Goal: Navigation & Orientation: Find specific page/section

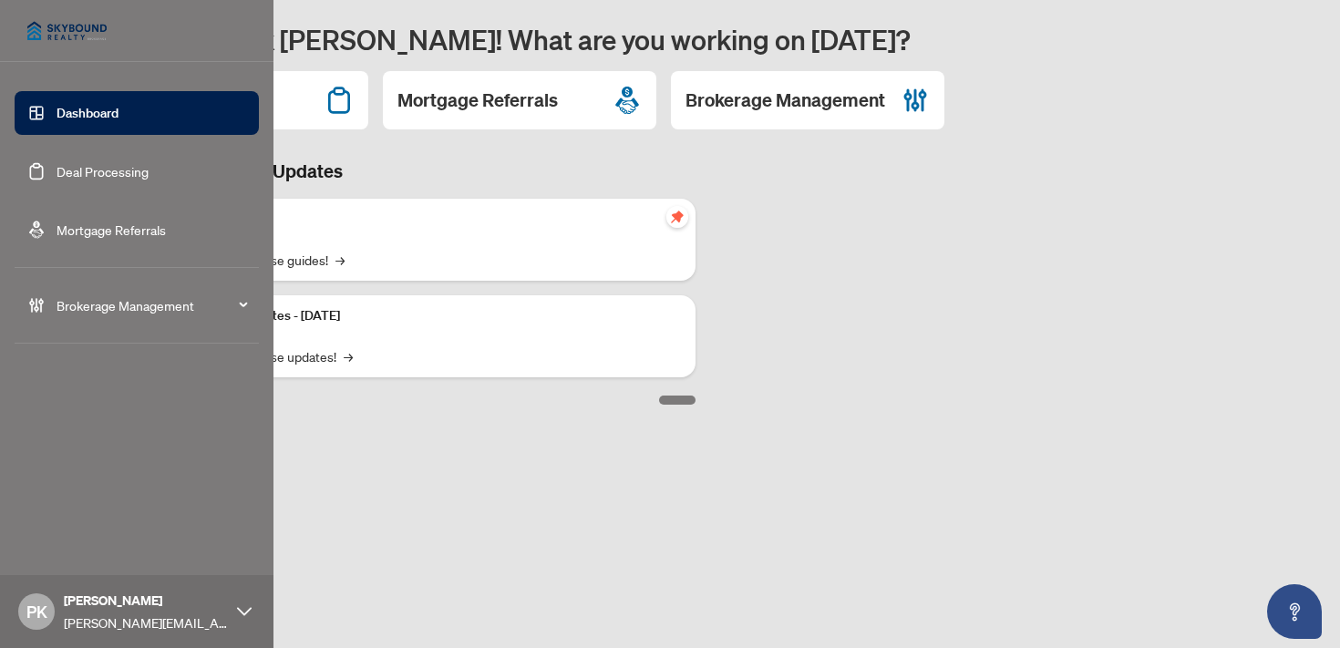
click at [129, 301] on span "Brokerage Management" at bounding box center [152, 305] width 190 height 20
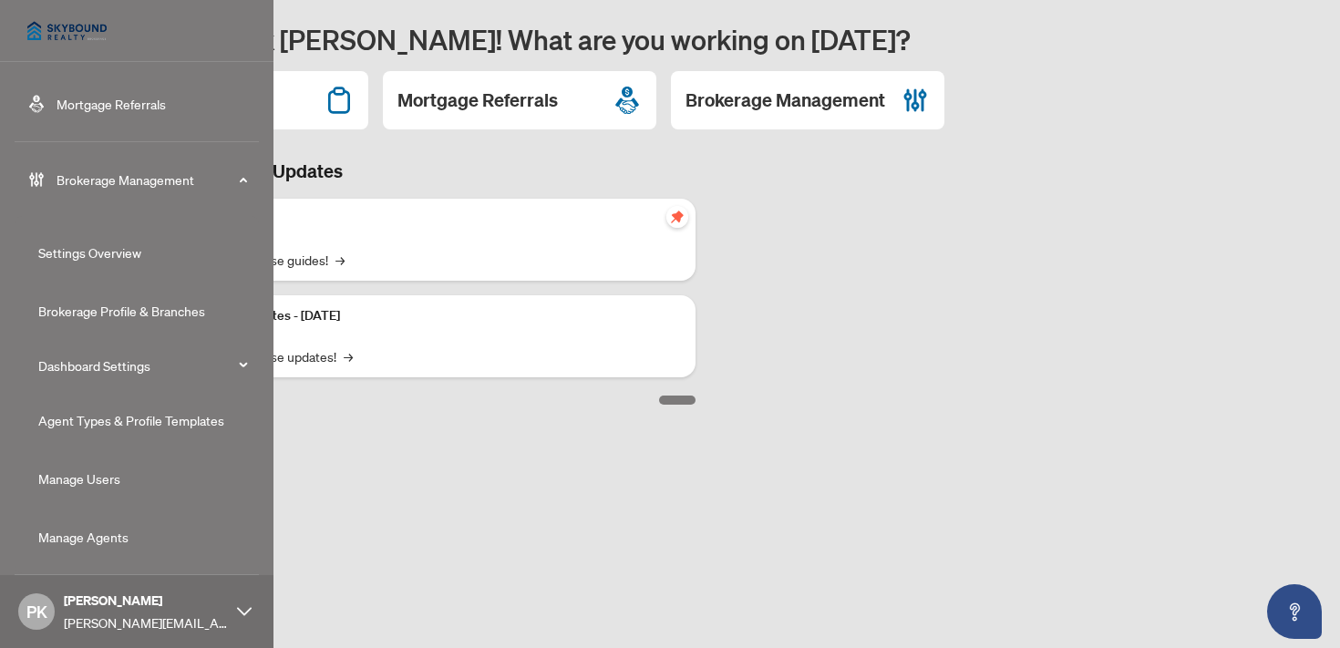
click at [135, 418] on link "Agent Types & Profile Templates" at bounding box center [131, 420] width 186 height 16
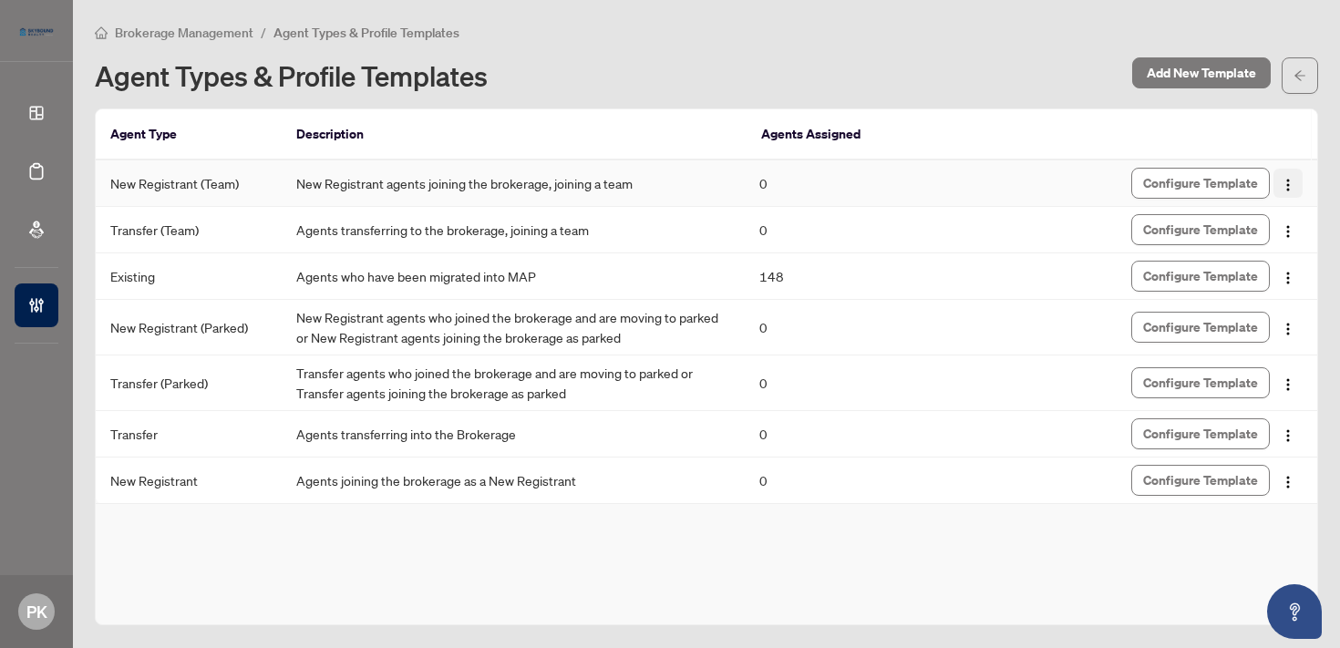
click at [1291, 181] on img "button" at bounding box center [1288, 185] width 15 height 15
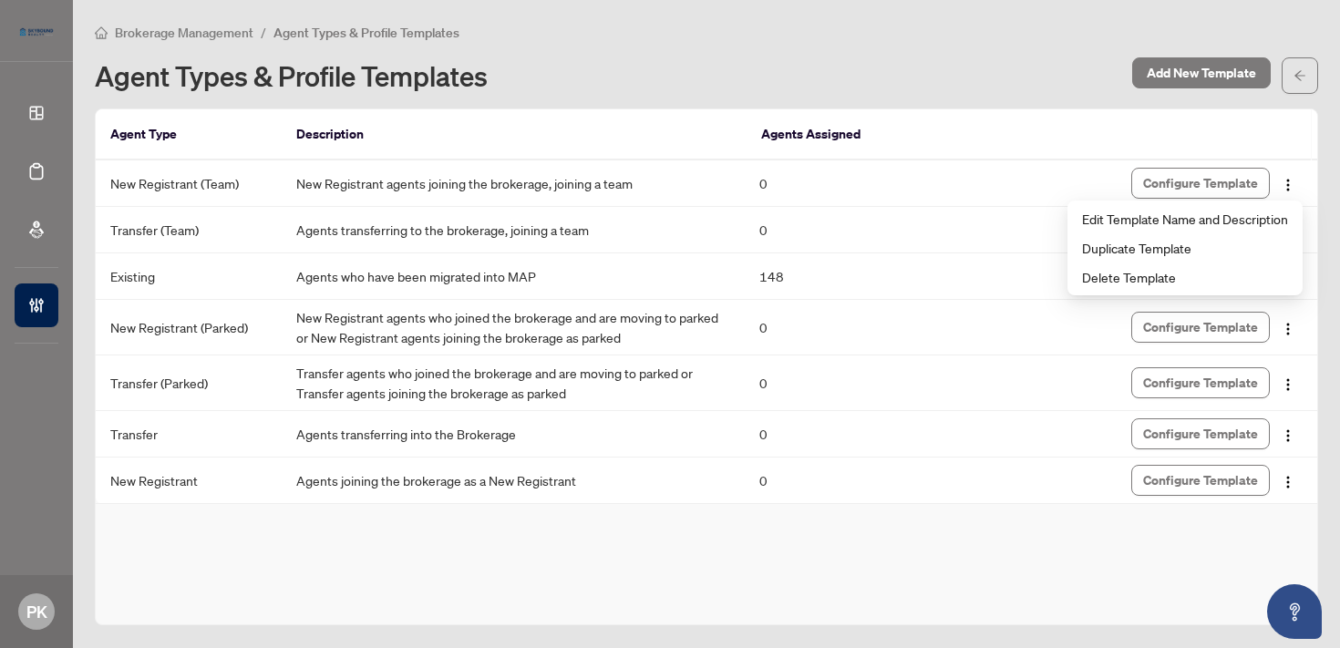
drag, startPoint x: 1096, startPoint y: 114, endPoint x: 783, endPoint y: 144, distance: 314.2
click at [1095, 114] on th at bounding box center [1142, 134] width 339 height 51
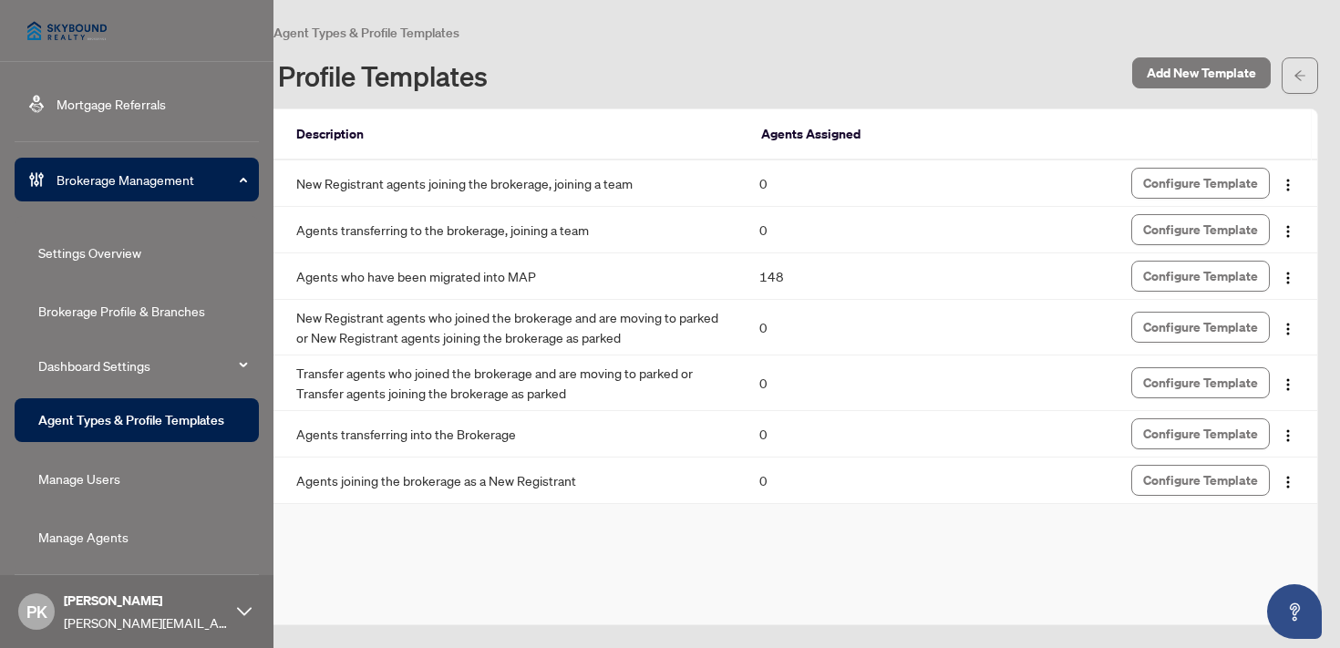
scroll to position [126, 0]
click at [129, 536] on link "Manage Agents" at bounding box center [83, 537] width 90 height 16
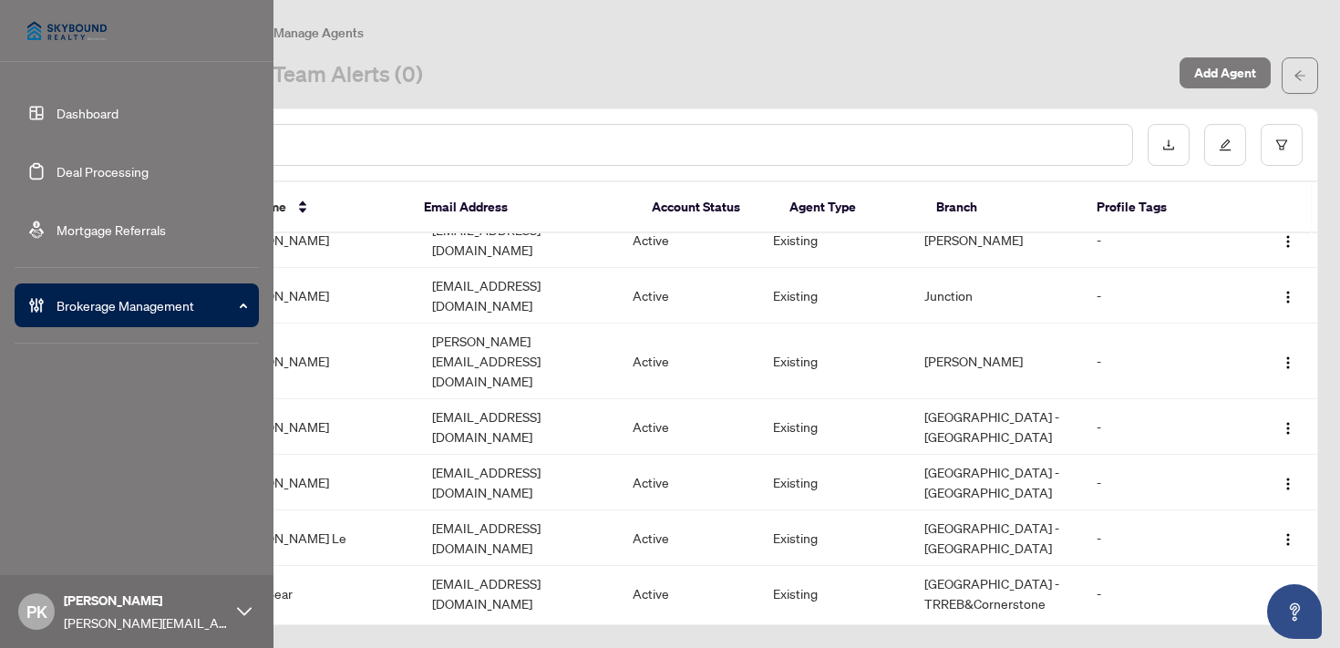
scroll to position [3568, 0]
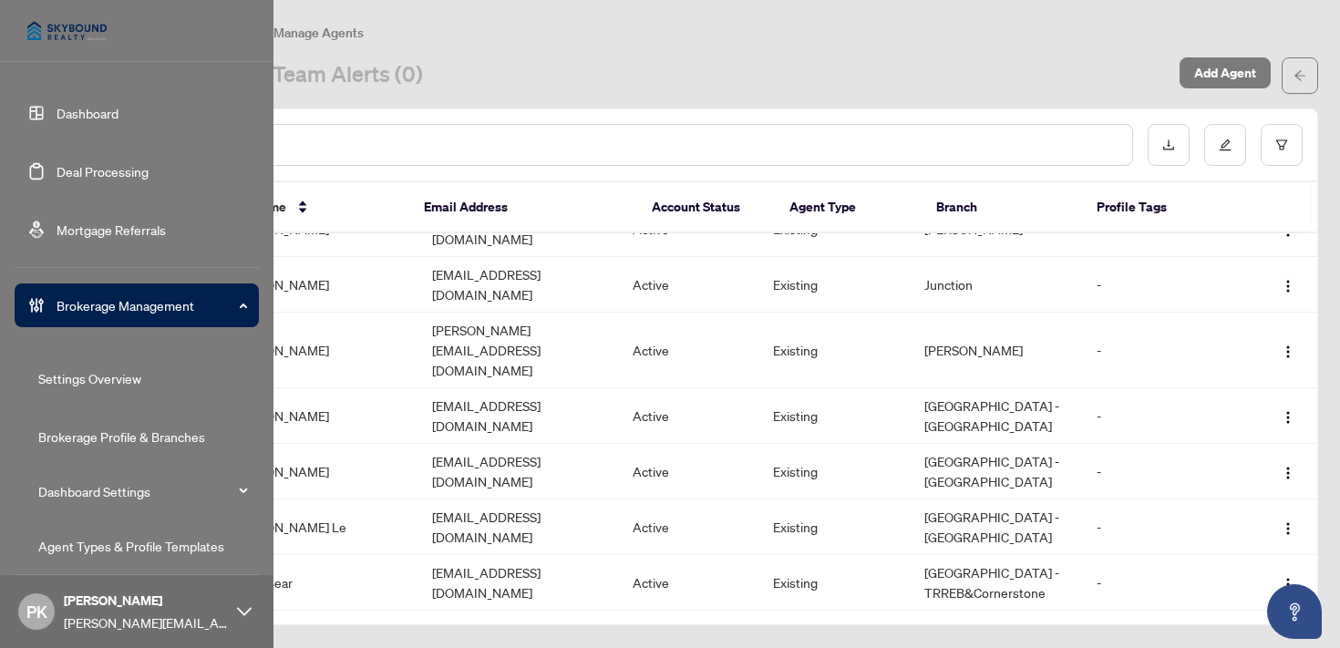
click at [83, 111] on link "Dashboard" at bounding box center [88, 113] width 62 height 16
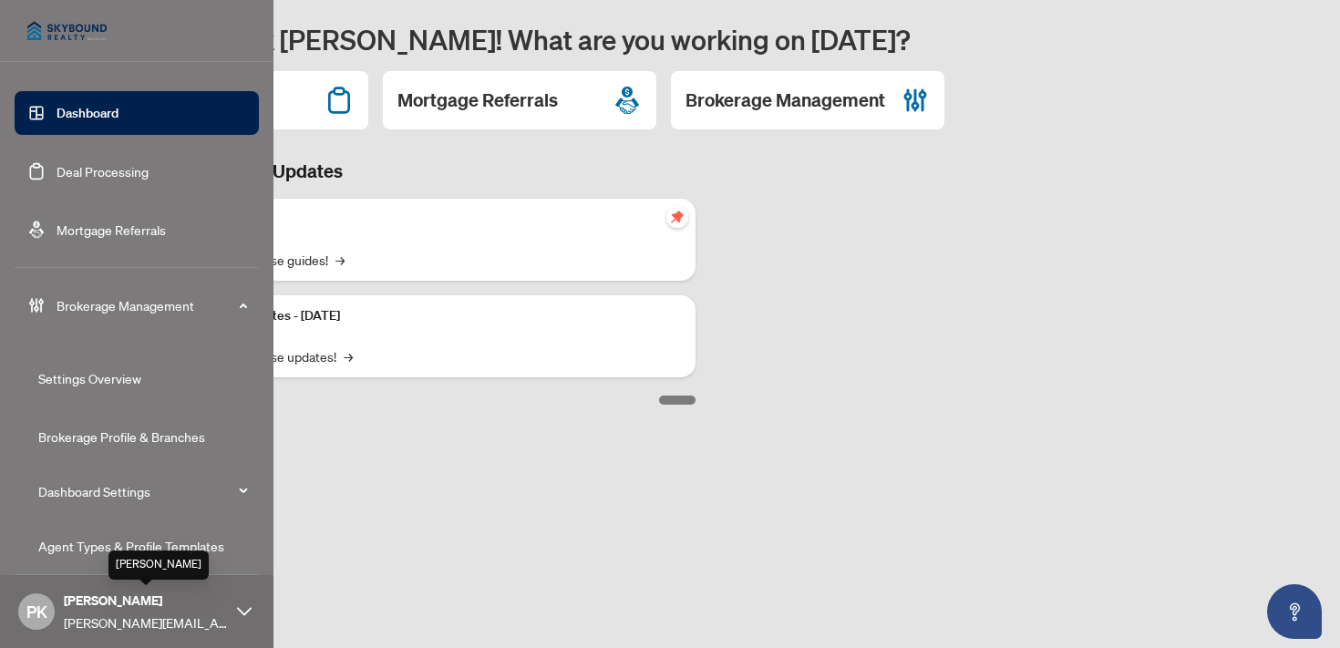
click at [159, 607] on span "[PERSON_NAME]" at bounding box center [146, 601] width 164 height 20
click at [73, 542] on span "Logout" at bounding box center [73, 541] width 41 height 29
